Goal: Communication & Community: Answer question/provide support

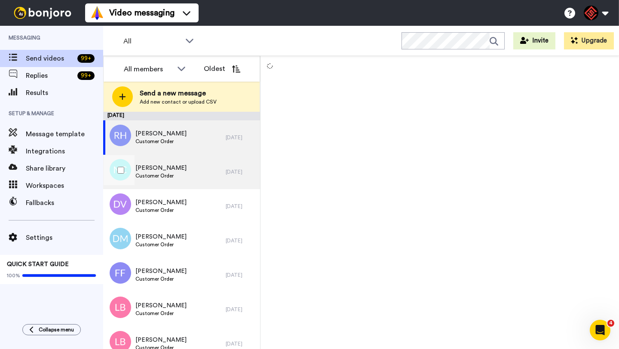
click at [190, 180] on div "[PERSON_NAME] Customer Order" at bounding box center [164, 172] width 122 height 34
click at [193, 146] on div "[PERSON_NAME] Customer Order" at bounding box center [164, 137] width 122 height 34
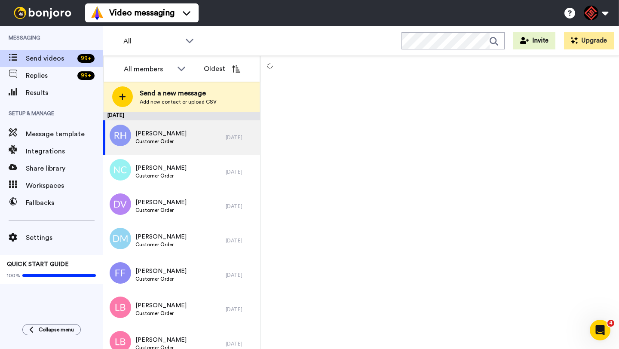
click at [285, 46] on div "All WORKSPACES View all All Default Task List + Add a new workspace Invite Upgr…" at bounding box center [360, 41] width 515 height 30
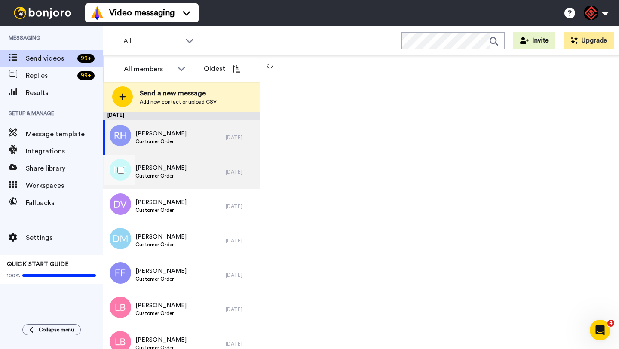
click at [185, 172] on div "Nolan Corbitt Customer Order" at bounding box center [164, 172] width 122 height 34
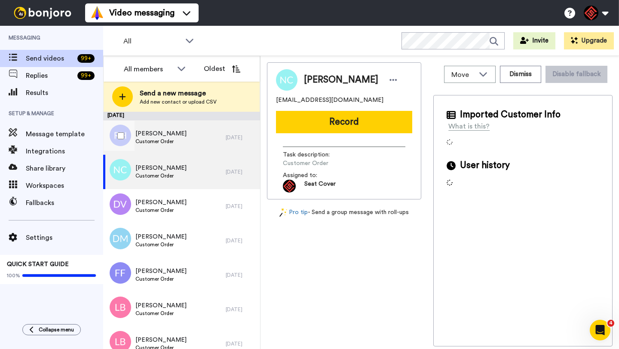
click at [194, 141] on div "Ray Huffman Customer Order" at bounding box center [164, 137] width 122 height 34
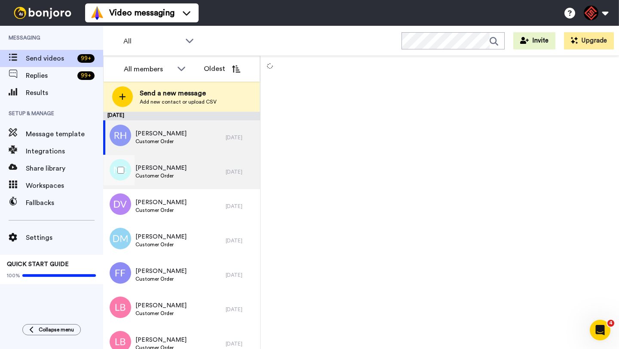
click at [191, 177] on div "Nolan Corbitt Customer Order" at bounding box center [164, 172] width 122 height 34
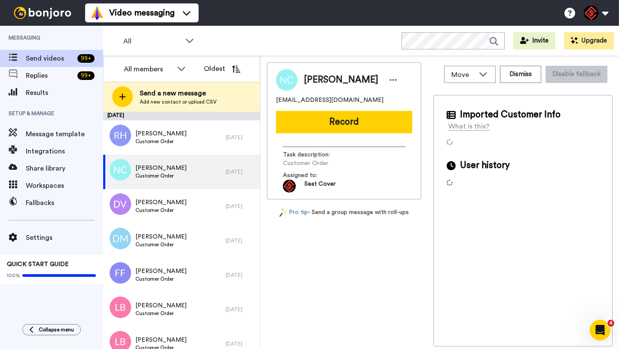
click at [316, 79] on span "Nolan Corbitt" at bounding box center [341, 79] width 74 height 13
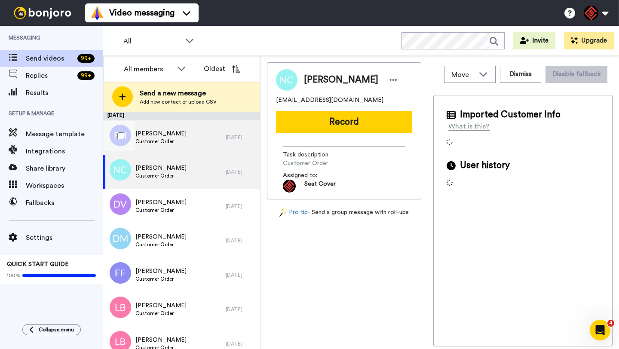
click at [195, 143] on div "Ray Huffman Customer Order" at bounding box center [164, 137] width 122 height 34
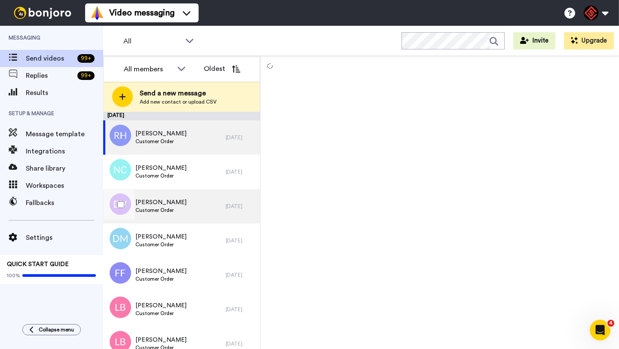
click at [190, 203] on div "Donald Vickers Customer Order" at bounding box center [164, 206] width 122 height 34
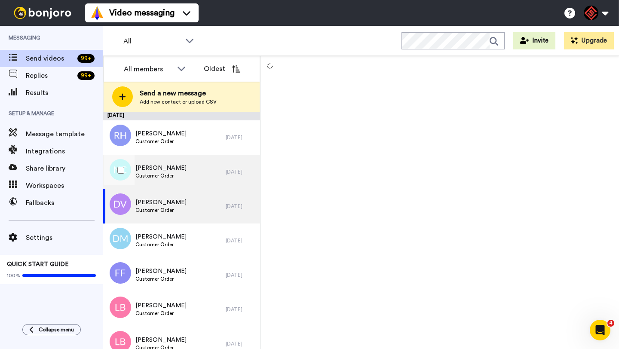
click at [191, 177] on div "Nolan Corbitt Customer Order" at bounding box center [164, 172] width 122 height 34
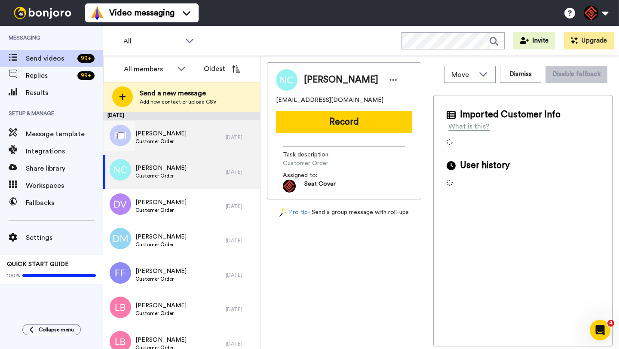
click at [190, 147] on div "Ray Huffman Customer Order" at bounding box center [164, 137] width 122 height 34
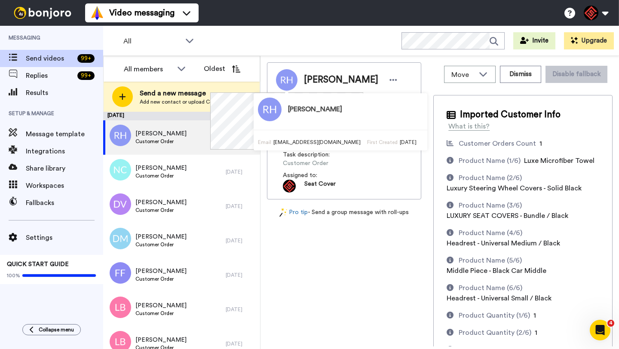
click at [310, 79] on span "[PERSON_NAME]" at bounding box center [341, 79] width 74 height 13
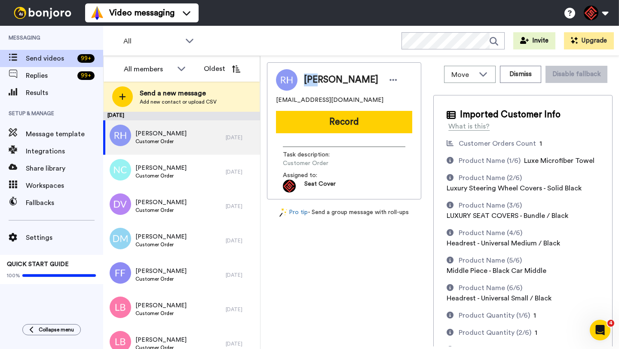
click at [310, 79] on span "[PERSON_NAME]" at bounding box center [341, 79] width 74 height 13
copy span "Ray"
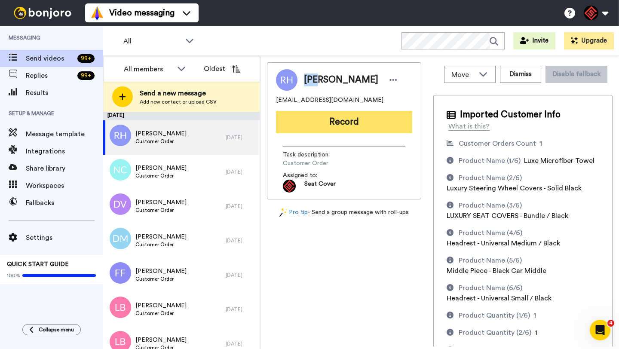
click at [326, 127] on button "Record" at bounding box center [344, 122] width 136 height 22
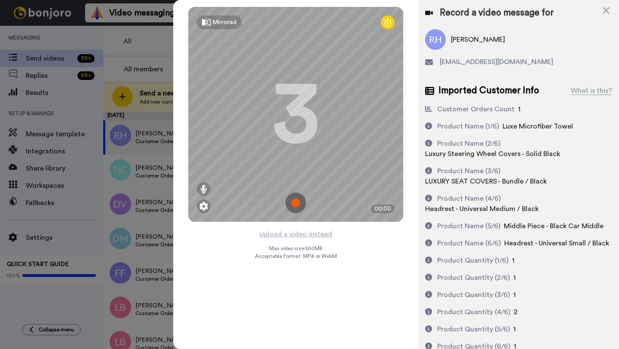
click at [294, 227] on div "Mirrored Redo 3 00:00" at bounding box center [295, 114] width 245 height 229
click at [293, 234] on button "Upload a video instead" at bounding box center [296, 234] width 78 height 11
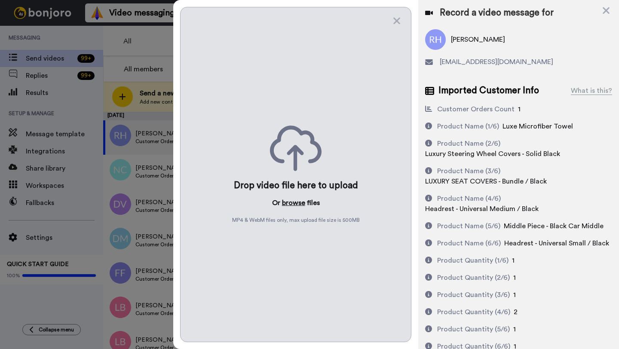
click at [292, 204] on button "browse" at bounding box center [293, 203] width 23 height 10
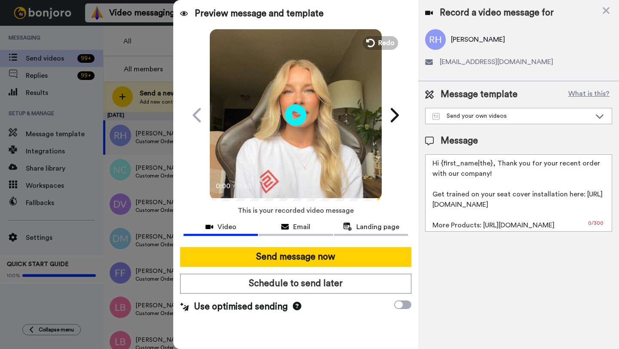
drag, startPoint x: 491, startPoint y: 166, endPoint x: 446, endPoint y: 165, distance: 44.7
click at [446, 165] on textarea "Hi {first_name|the}, Thank you for your recent order with our company! Get trai…" at bounding box center [518, 192] width 187 height 77
paste textarea "Ray"
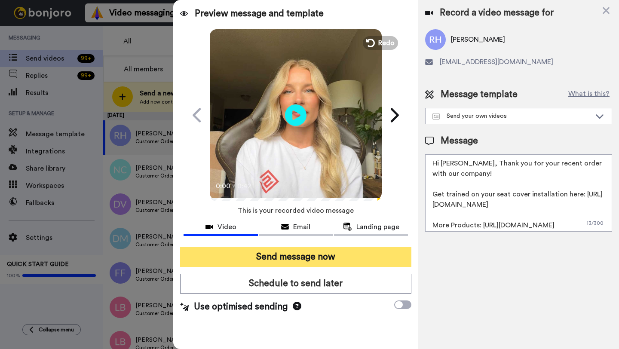
type textarea "Hi Ray, Thank you for your recent order with our company! Get trained on your s…"
click at [359, 256] on button "Send message now" at bounding box center [295, 257] width 231 height 20
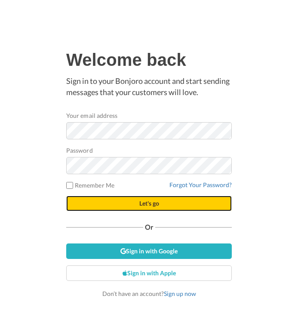
click at [119, 204] on button "Let's go" at bounding box center [148, 202] width 165 height 15
